Goal: Information Seeking & Learning: Find specific fact

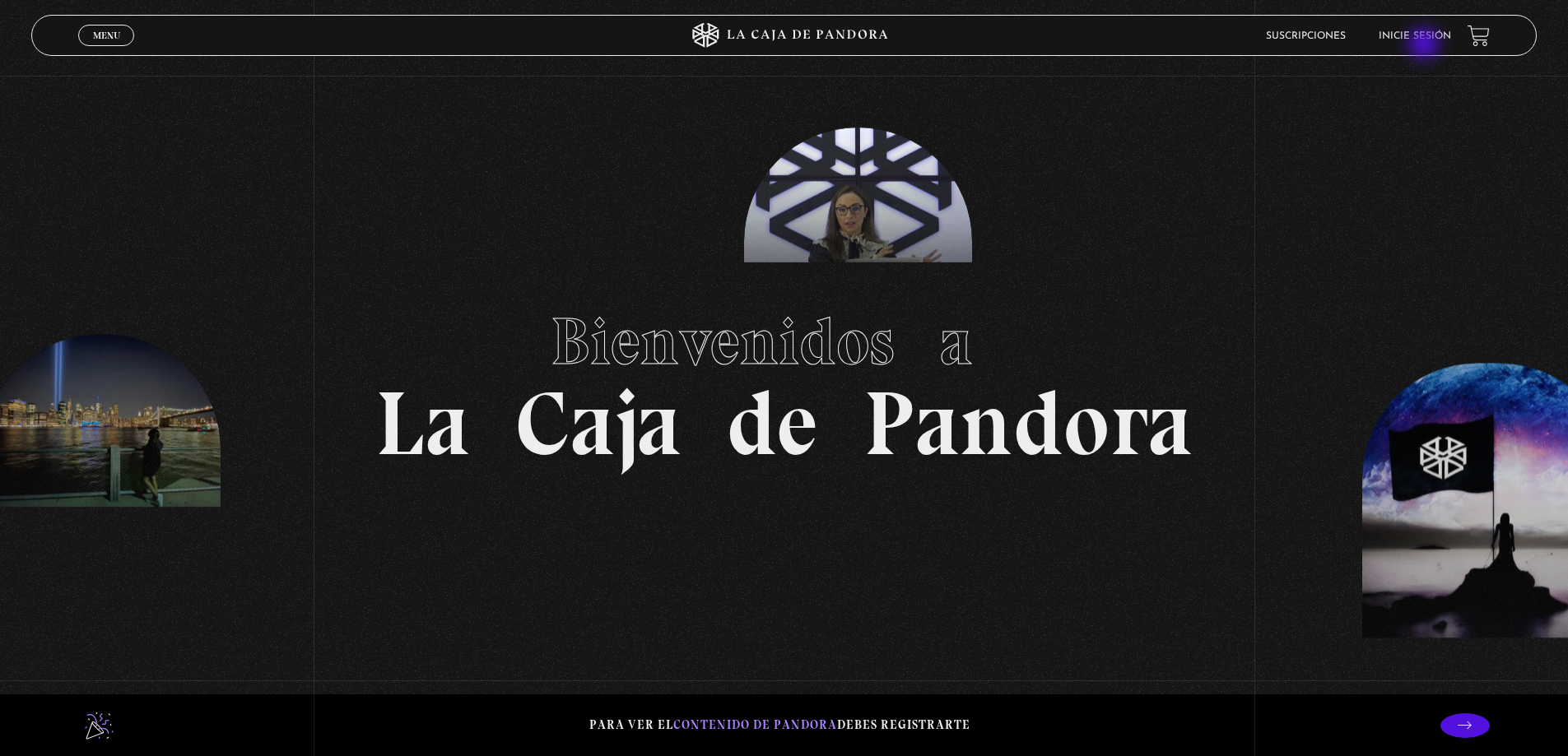
click at [1425, 40] on link "Inicie sesión" at bounding box center [1415, 36] width 73 height 10
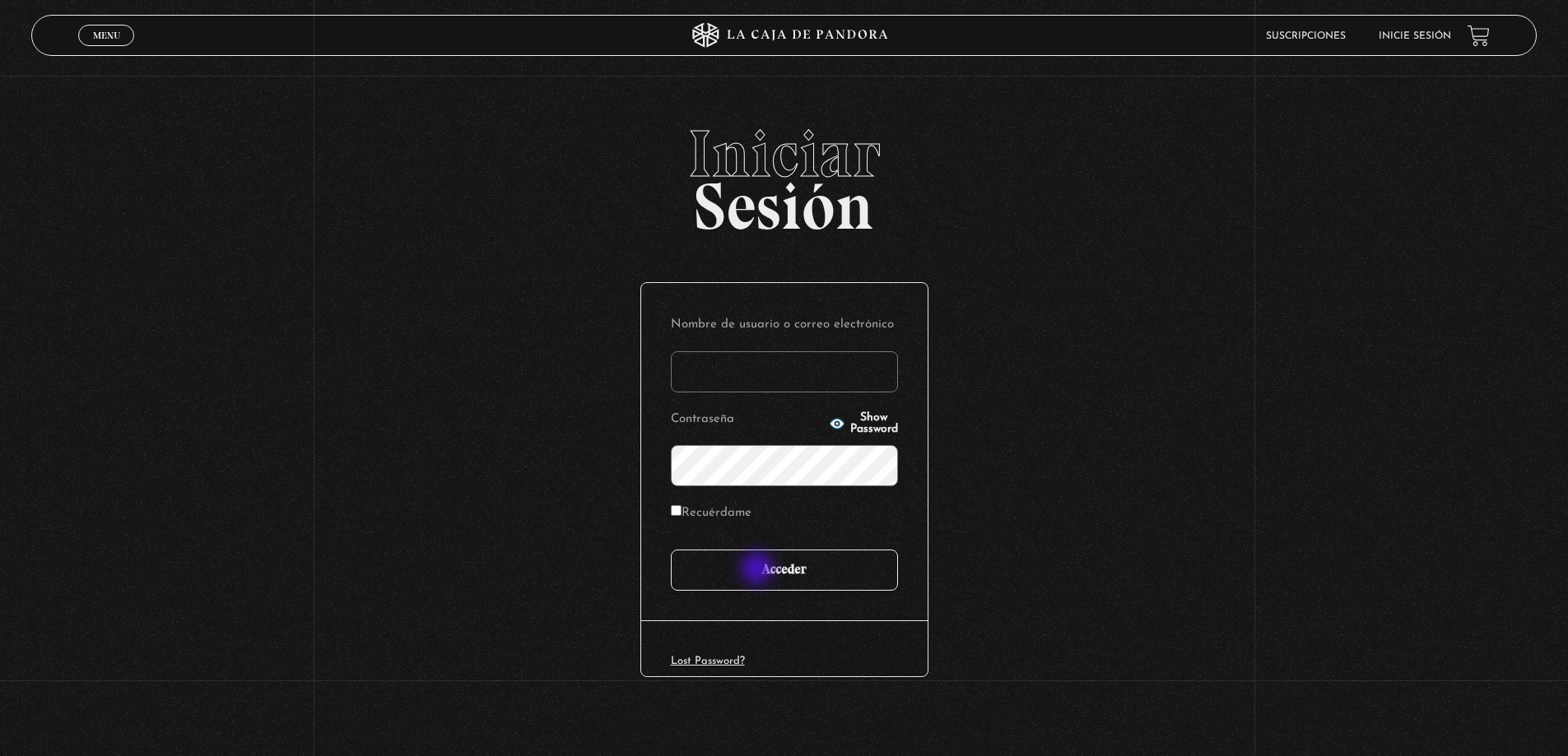
type input "[EMAIL_ADDRESS][DOMAIN_NAME]"
click at [759, 571] on input "Acceder" at bounding box center [785, 571] width 228 height 41
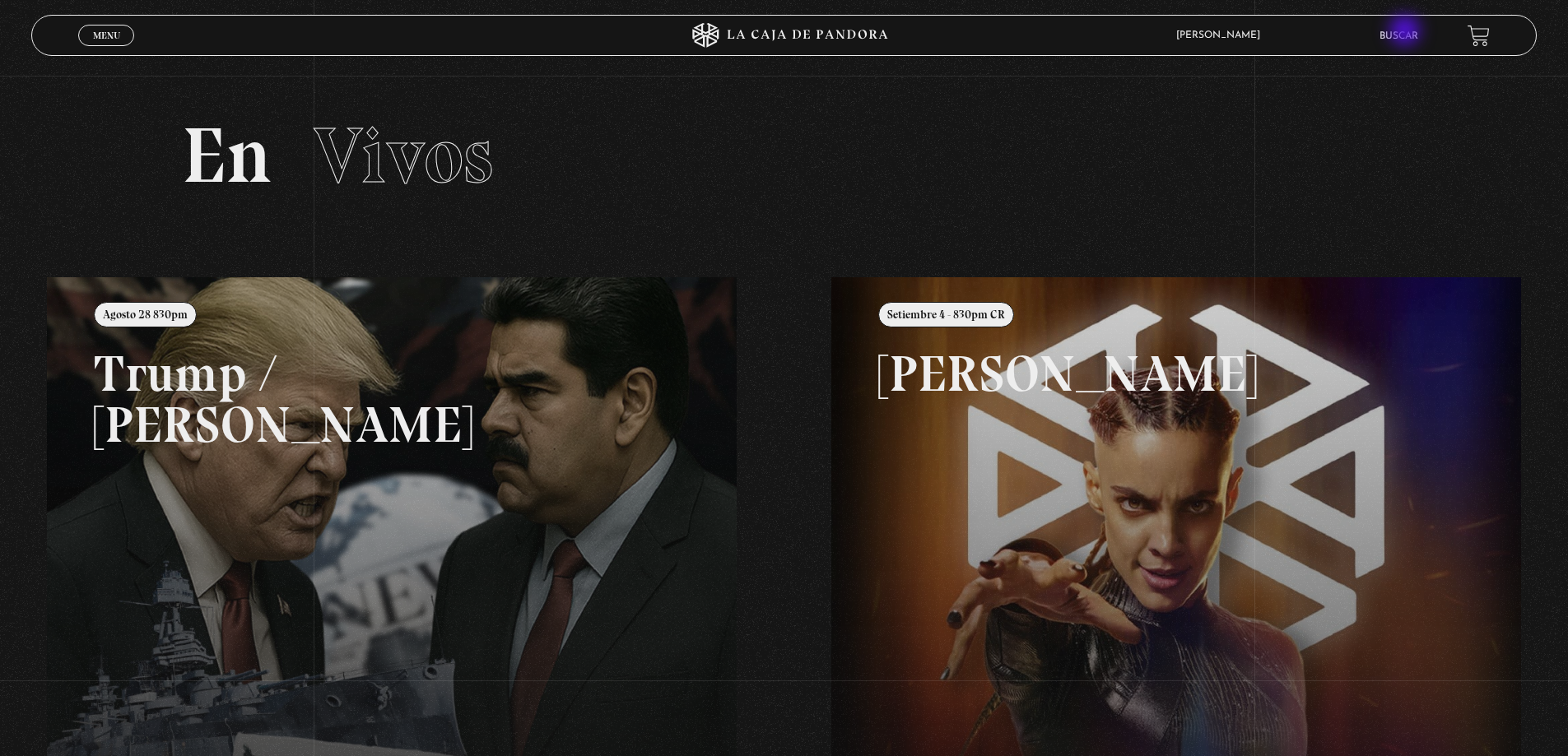
click at [1407, 32] on link "Buscar" at bounding box center [1398, 36] width 39 height 10
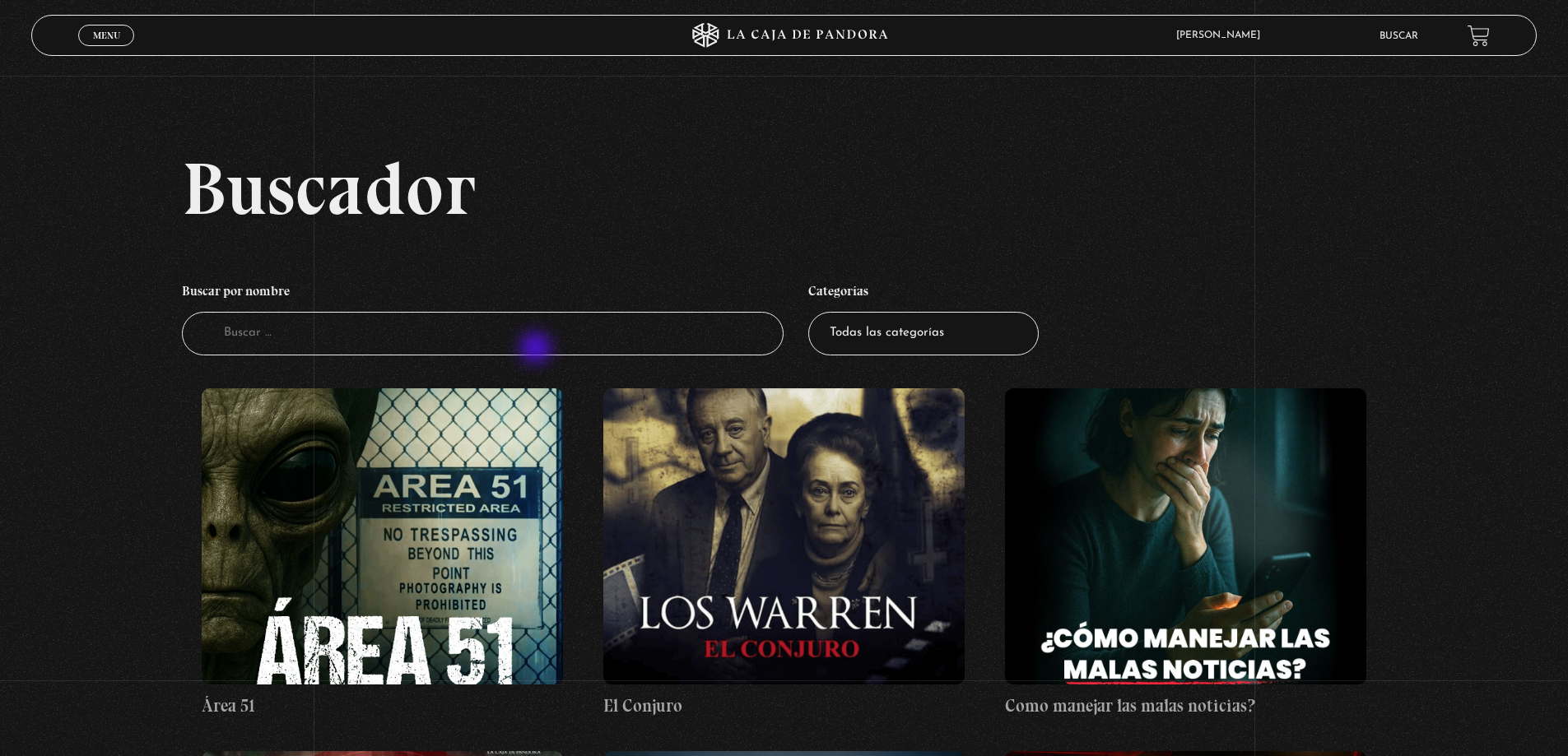
click at [538, 349] on input "Buscador" at bounding box center [483, 333] width 602 height 44
type input "proverbio"
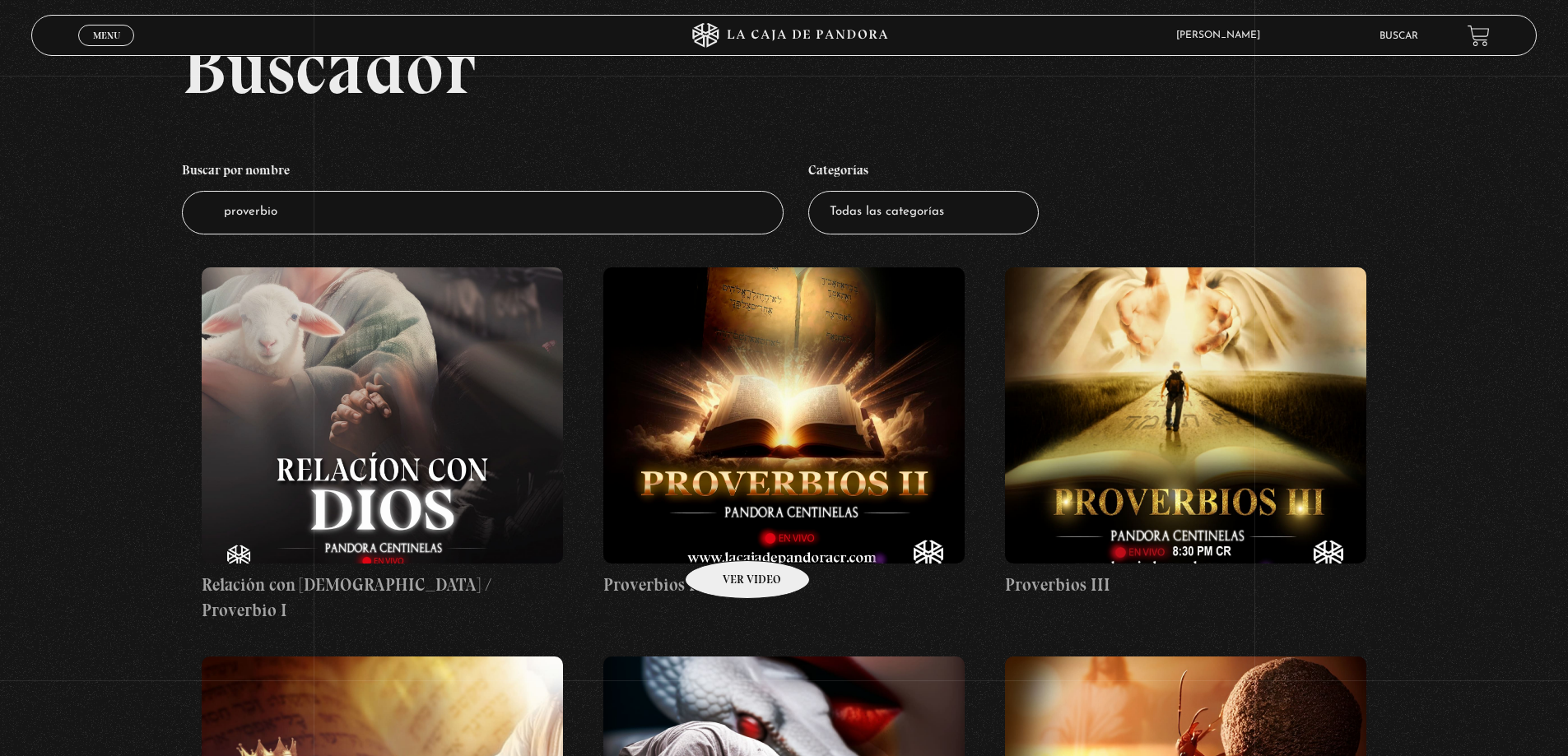
scroll to position [165, 0]
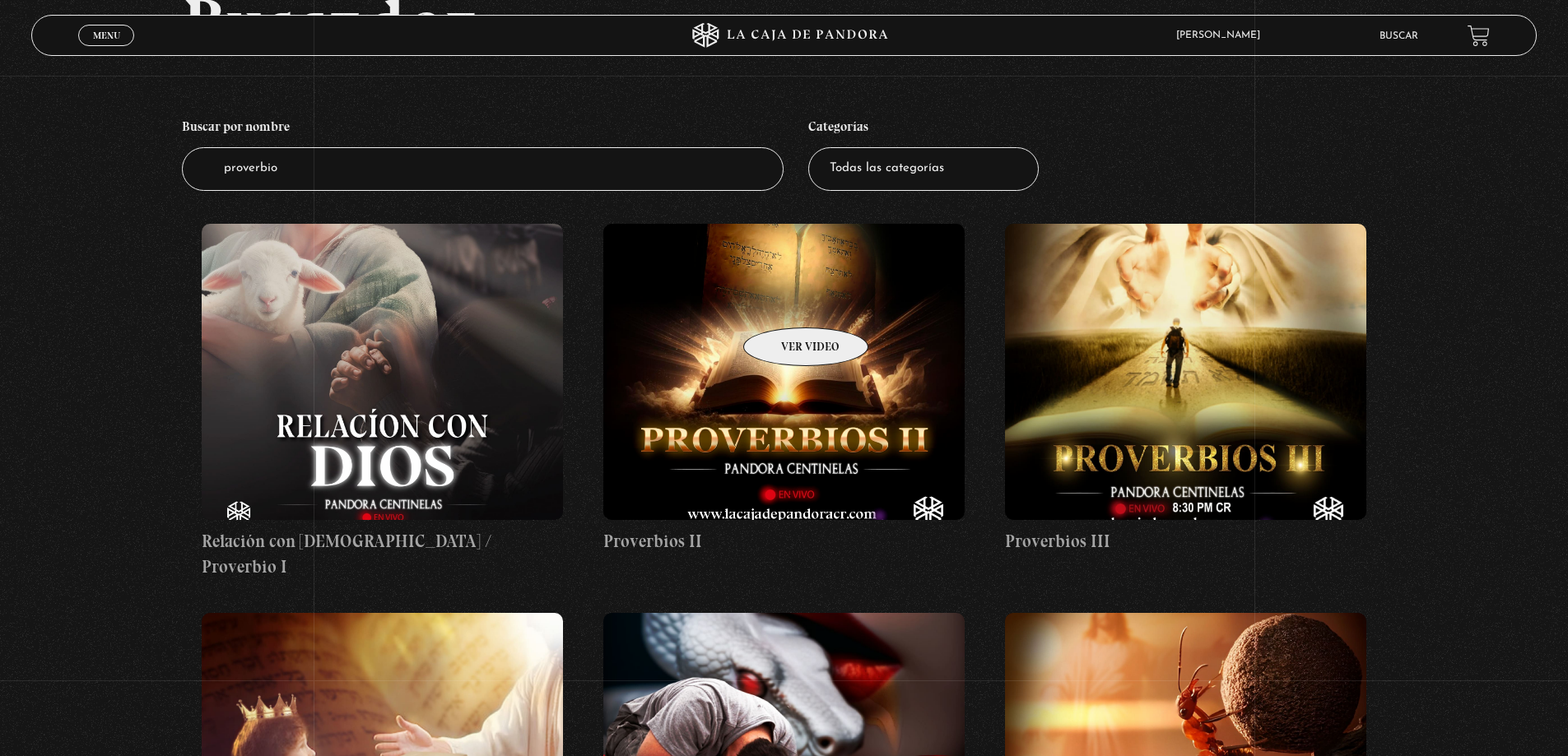
click at [784, 301] on figure at bounding box center [783, 372] width 361 height 296
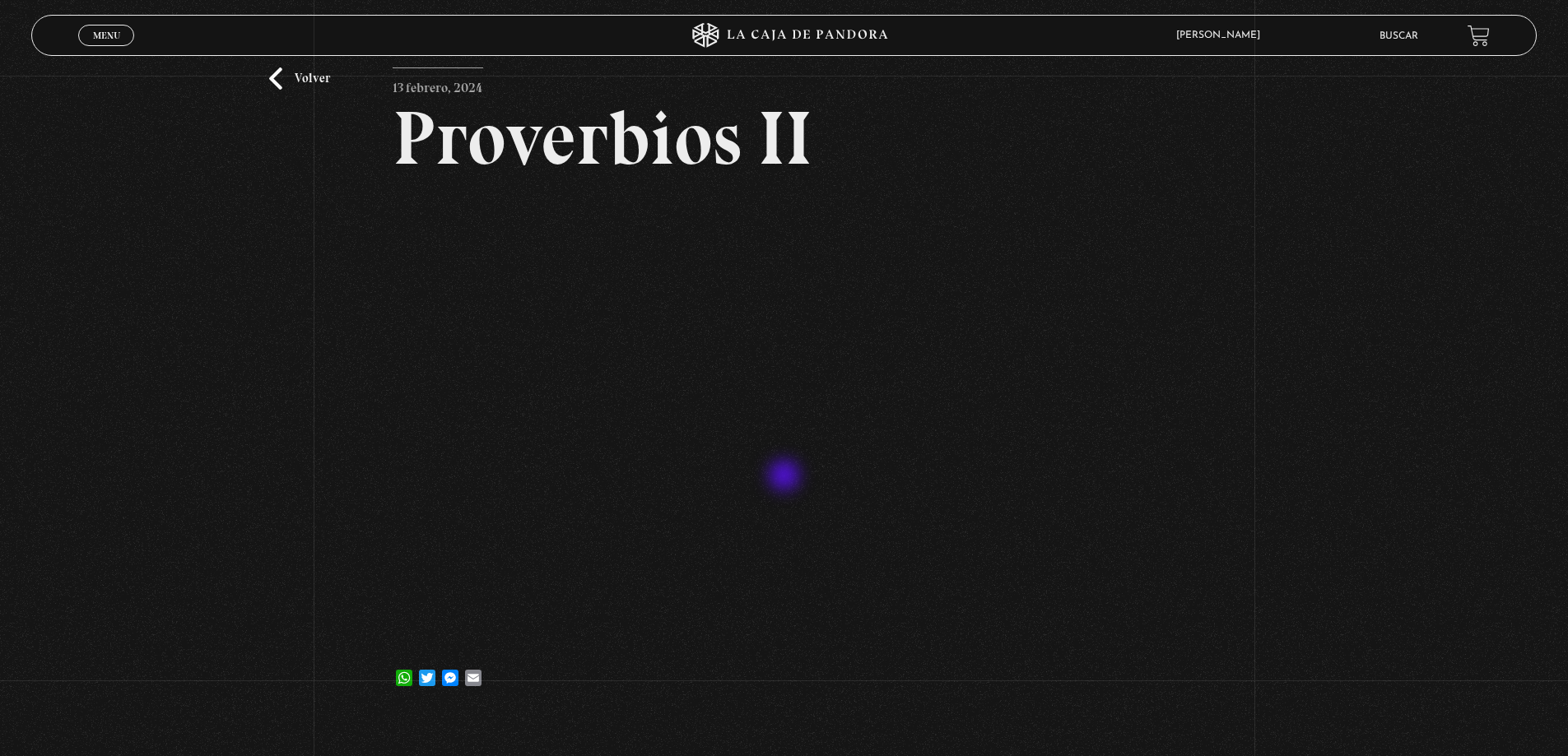
scroll to position [82, 0]
